Goal: Information Seeking & Learning: Learn about a topic

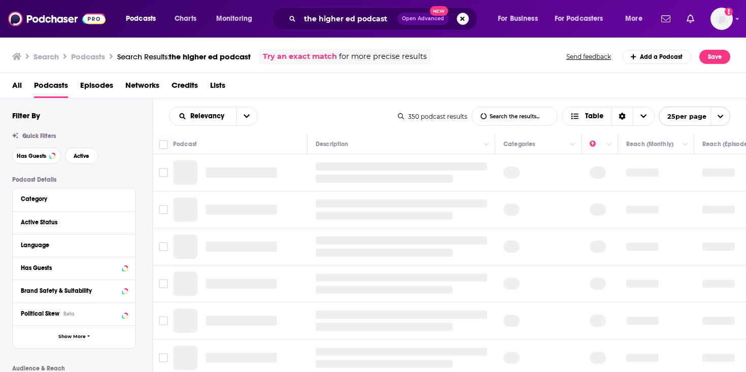
click at [469, 18] on div "the higher ed podcast Open Advanced New" at bounding box center [375, 18] width 206 height 23
drag, startPoint x: 465, startPoint y: 18, endPoint x: 345, endPoint y: 19, distance: 119.8
click at [464, 18] on button "Search podcasts, credits, & more..." at bounding box center [463, 19] width 12 height 12
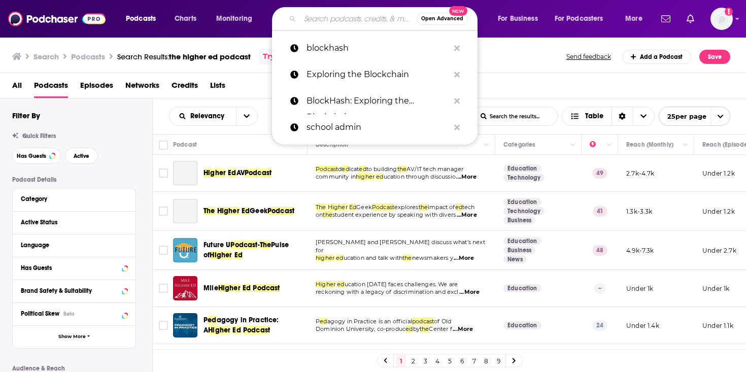
click at [345, 20] on input "Search podcasts, credits, & more..." at bounding box center [358, 19] width 117 height 16
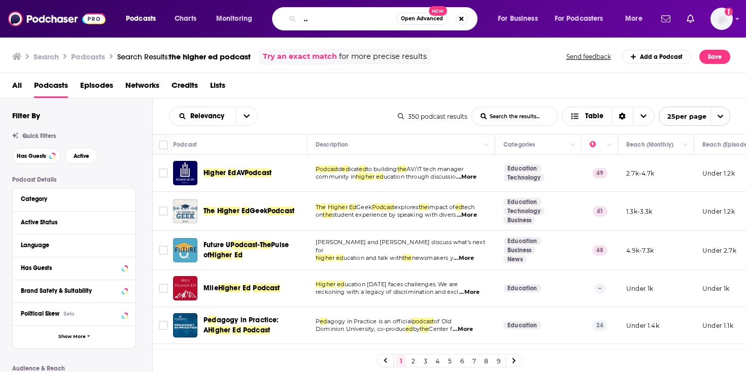
scroll to position [0, 84]
type input "bringing the human back to human resources"
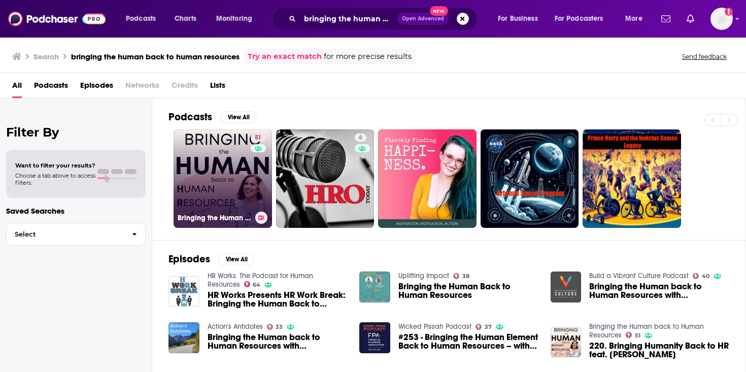
click at [215, 190] on link "51 Bringing the Human back to Human Resources" at bounding box center [223, 178] width 98 height 98
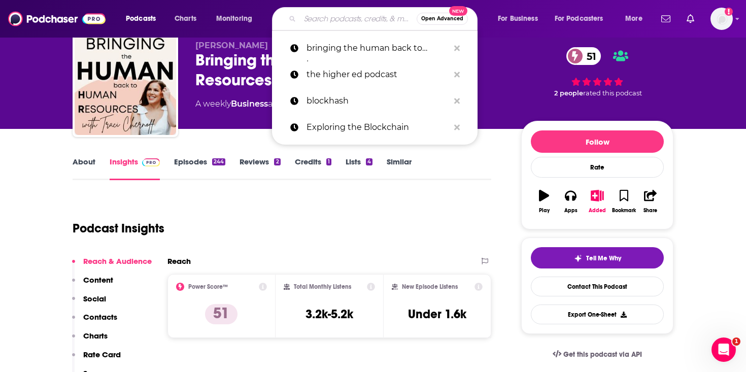
click at [357, 21] on input "Search podcasts, credits, & more..." at bounding box center [358, 19] width 117 height 16
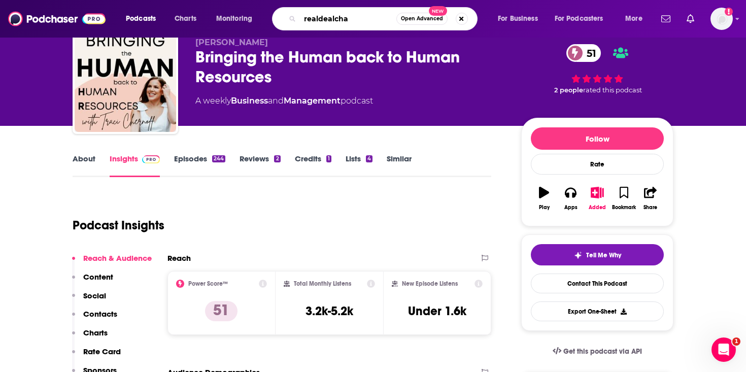
type input "realdealchat"
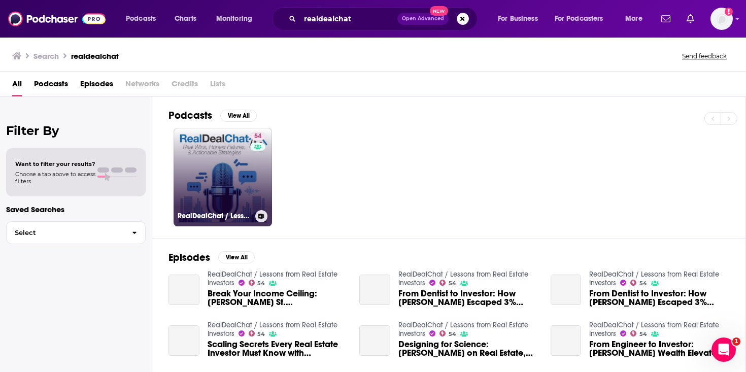
click at [234, 148] on link "54 RealDealChat / Lessons from Real Estate Investors" at bounding box center [223, 177] width 98 height 98
